Goal: Task Accomplishment & Management: Use online tool/utility

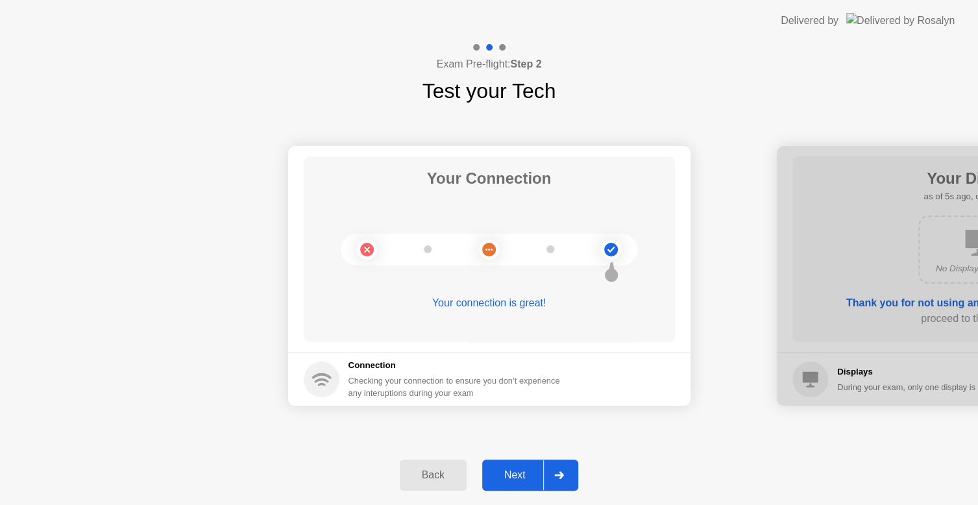
click at [525, 474] on div "Next" at bounding box center [515, 475] width 58 height 12
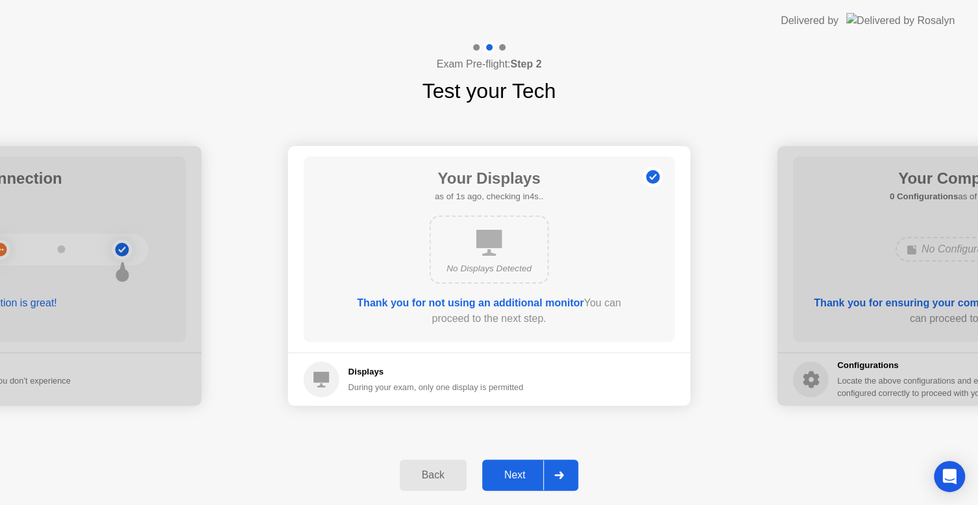
click at [525, 474] on div "Next" at bounding box center [515, 475] width 58 height 12
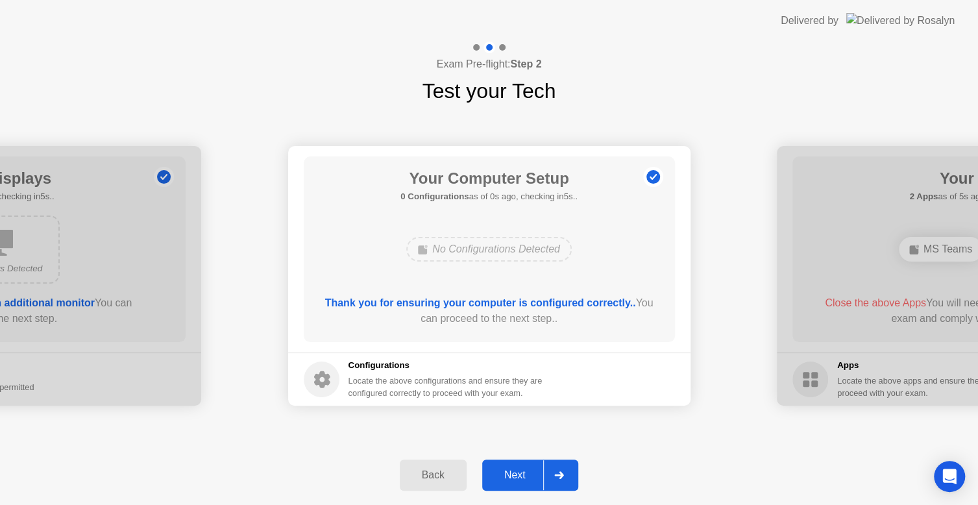
click at [525, 474] on div "Next" at bounding box center [515, 475] width 58 height 12
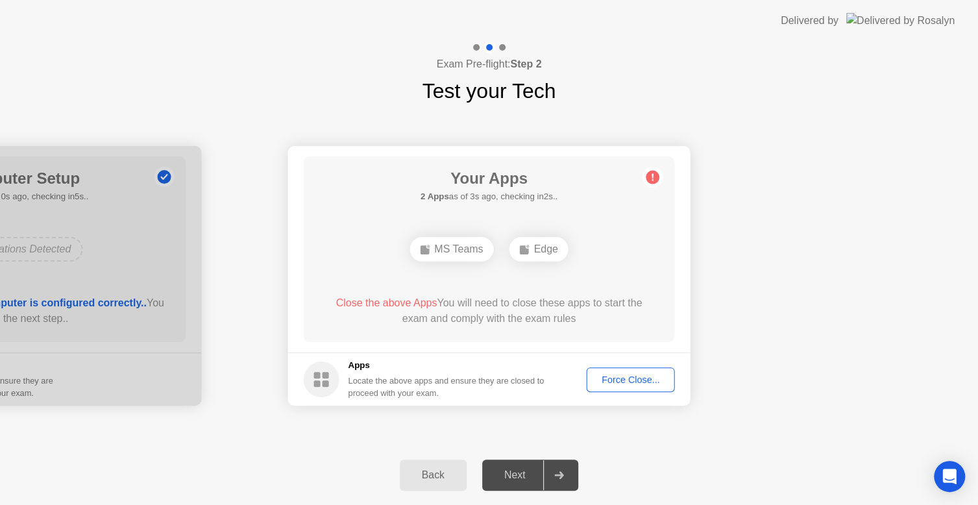
click at [609, 384] on div "Force Close..." at bounding box center [630, 379] width 79 height 10
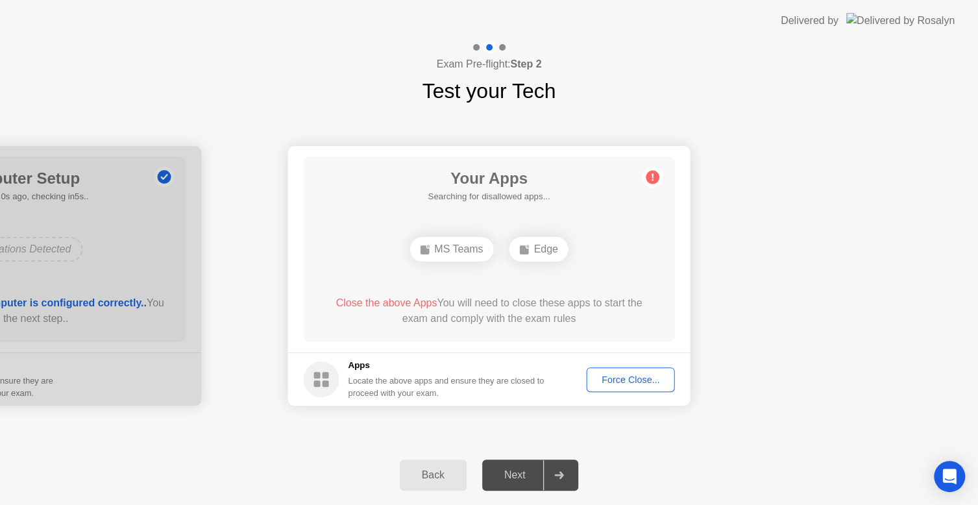
click at [628, 377] on div "Force Close..." at bounding box center [630, 379] width 79 height 10
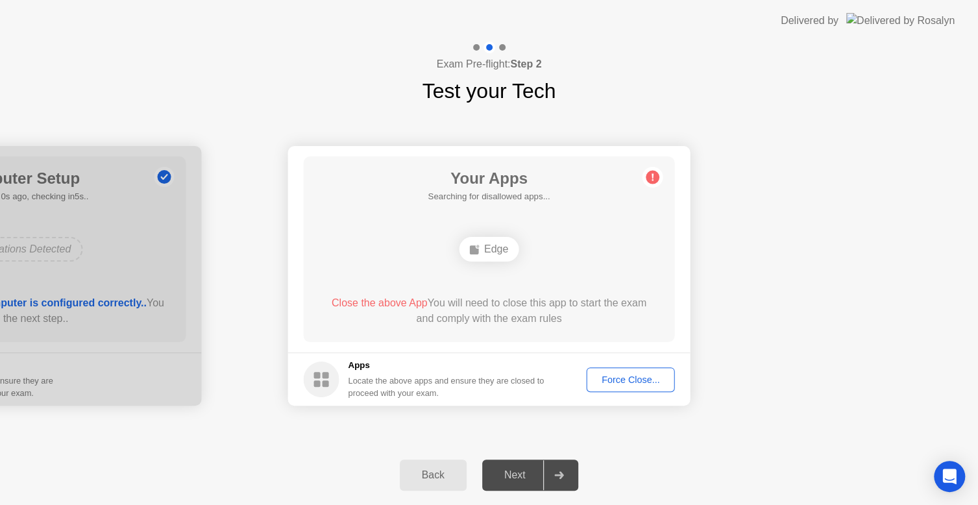
click at [625, 379] on div "Force Close..." at bounding box center [630, 379] width 79 height 10
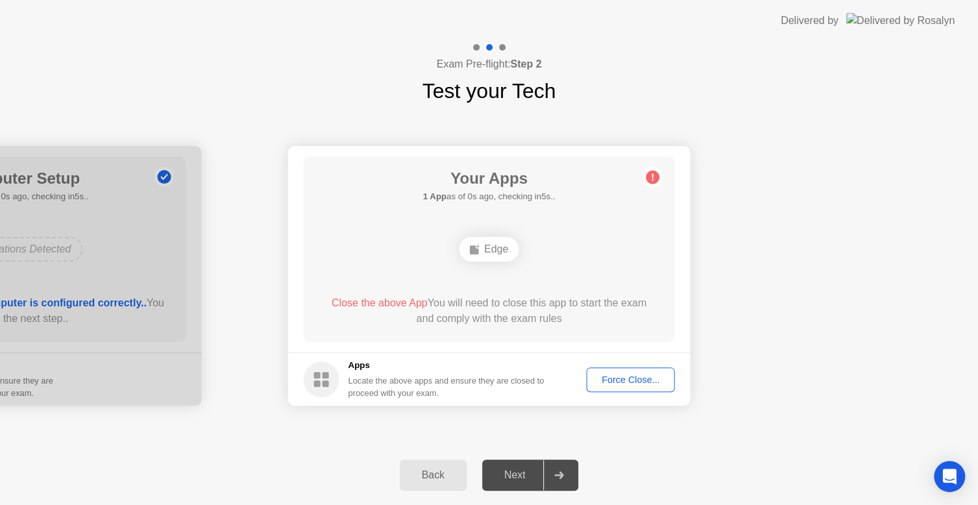
click at [505, 472] on div "Next" at bounding box center [515, 475] width 58 height 12
click at [647, 382] on div "Force Close..." at bounding box center [630, 379] width 79 height 10
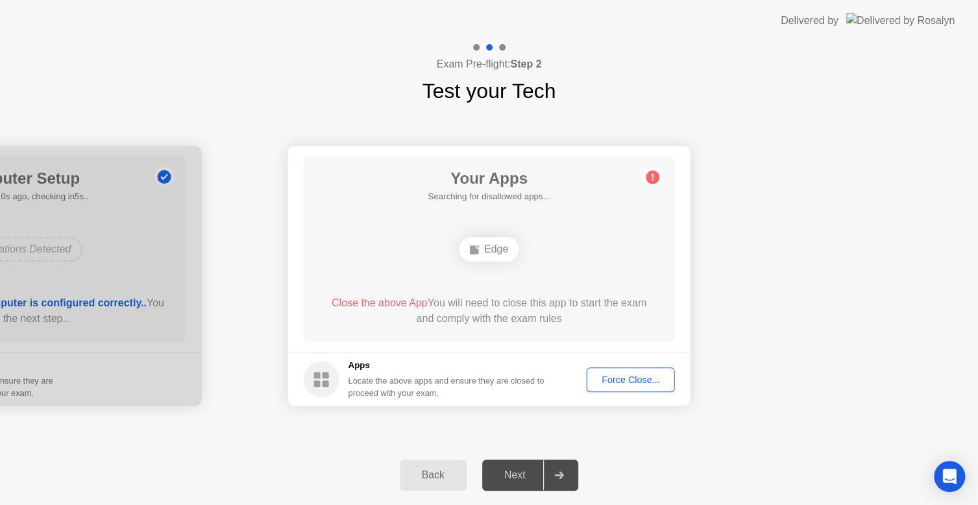
click at [619, 374] on div "Force Close..." at bounding box center [630, 379] width 79 height 10
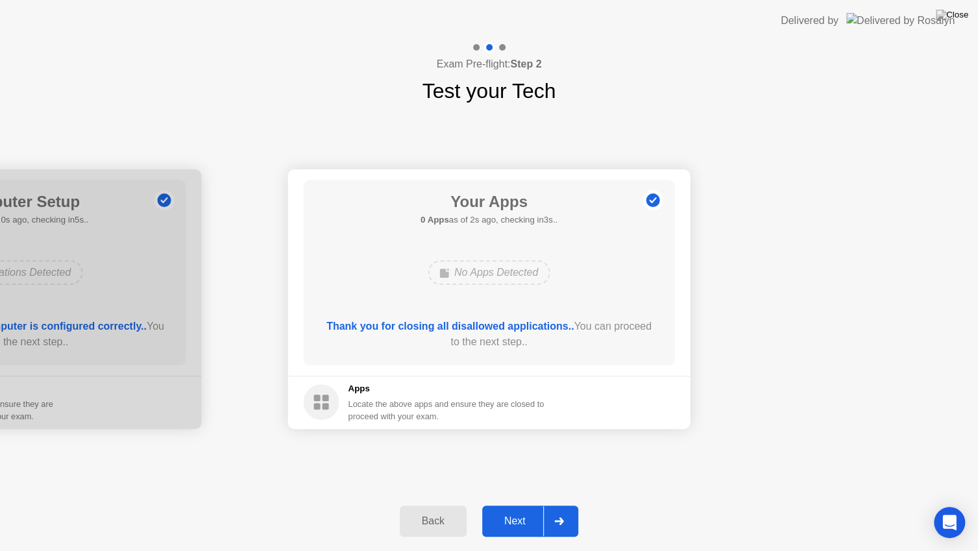
click at [528, 504] on div "Next" at bounding box center [515, 521] width 58 height 12
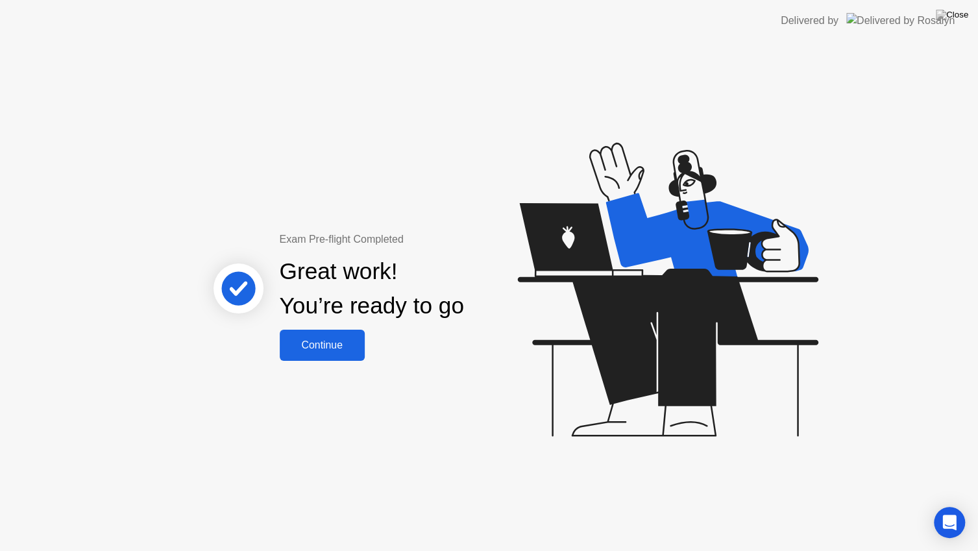
click at [336, 339] on div "Continue" at bounding box center [322, 345] width 77 height 12
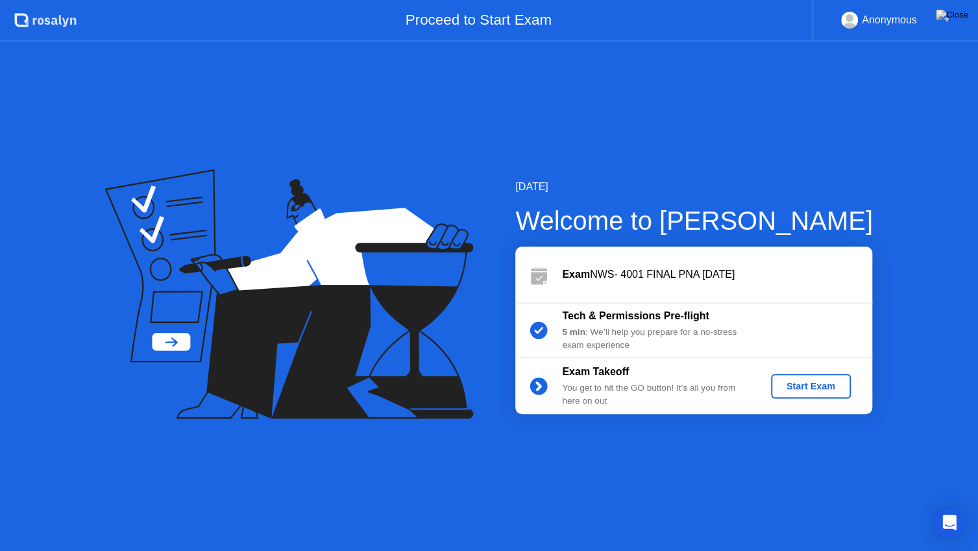
click at [809, 384] on div "Start Exam" at bounding box center [810, 386] width 69 height 10
